Goal: Navigation & Orientation: Find specific page/section

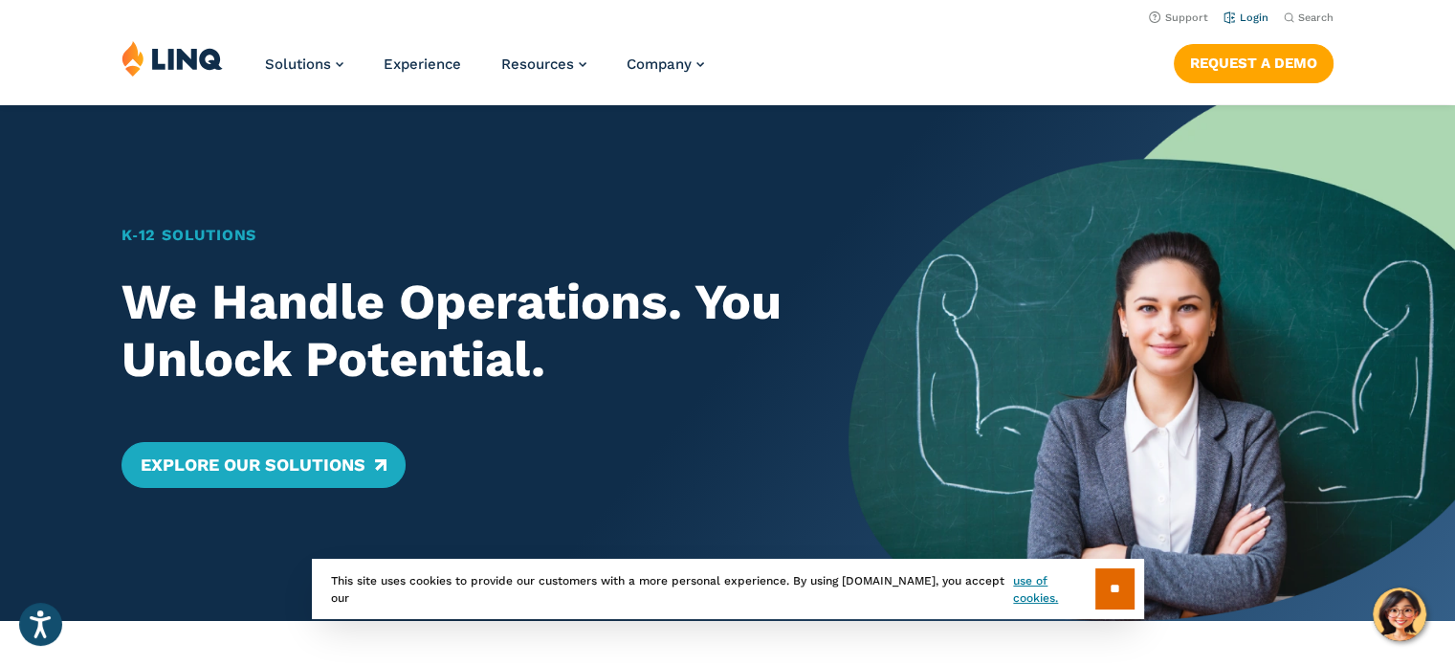
click at [1246, 18] on link "Login" at bounding box center [1245, 17] width 45 height 12
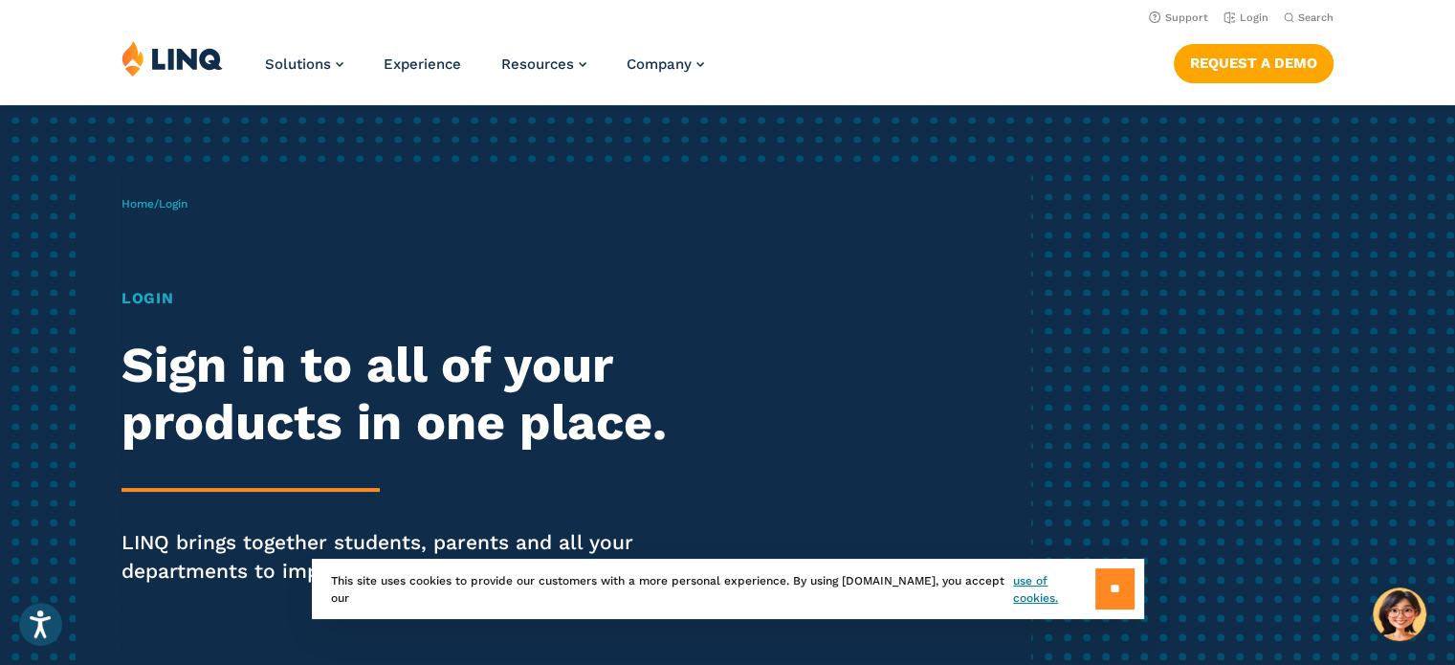
click at [1128, 573] on input "**" at bounding box center [1114, 588] width 39 height 41
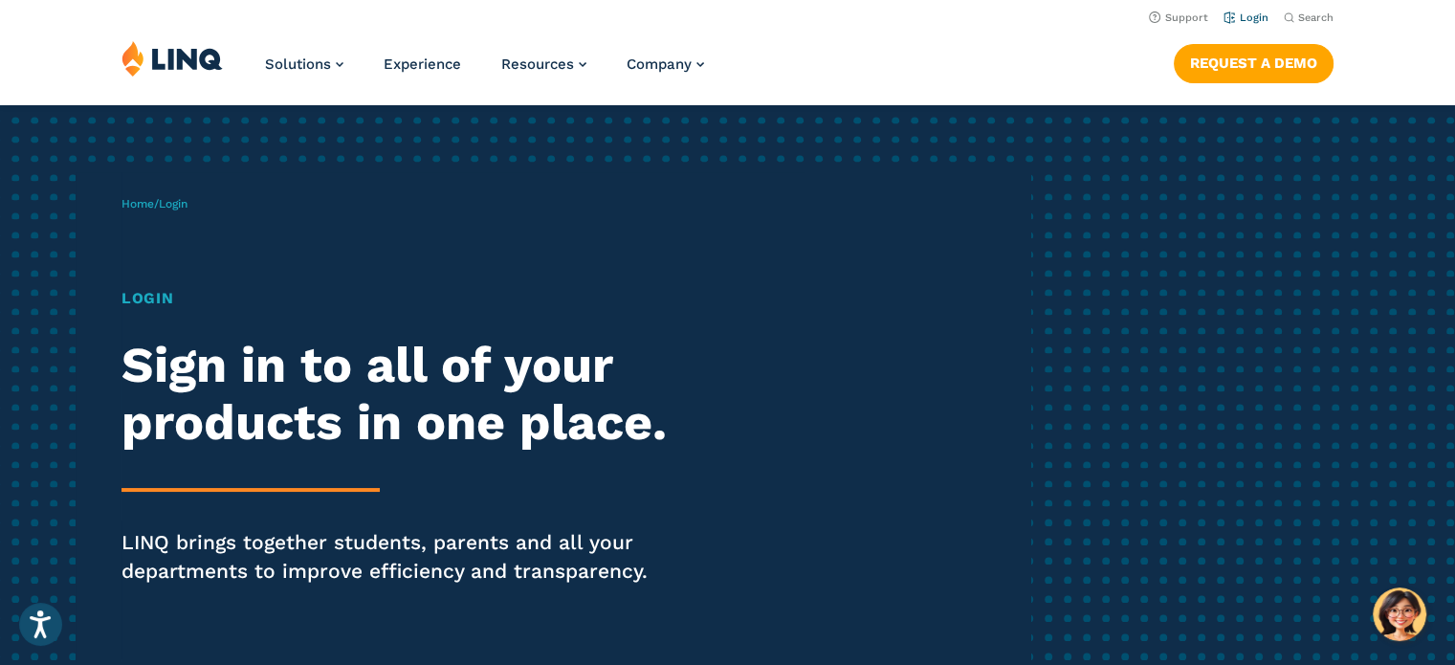
click at [1255, 14] on link "Login" at bounding box center [1245, 17] width 45 height 12
click at [158, 290] on h1 "Login" at bounding box center [401, 298] width 560 height 23
